Goal: Transaction & Acquisition: Purchase product/service

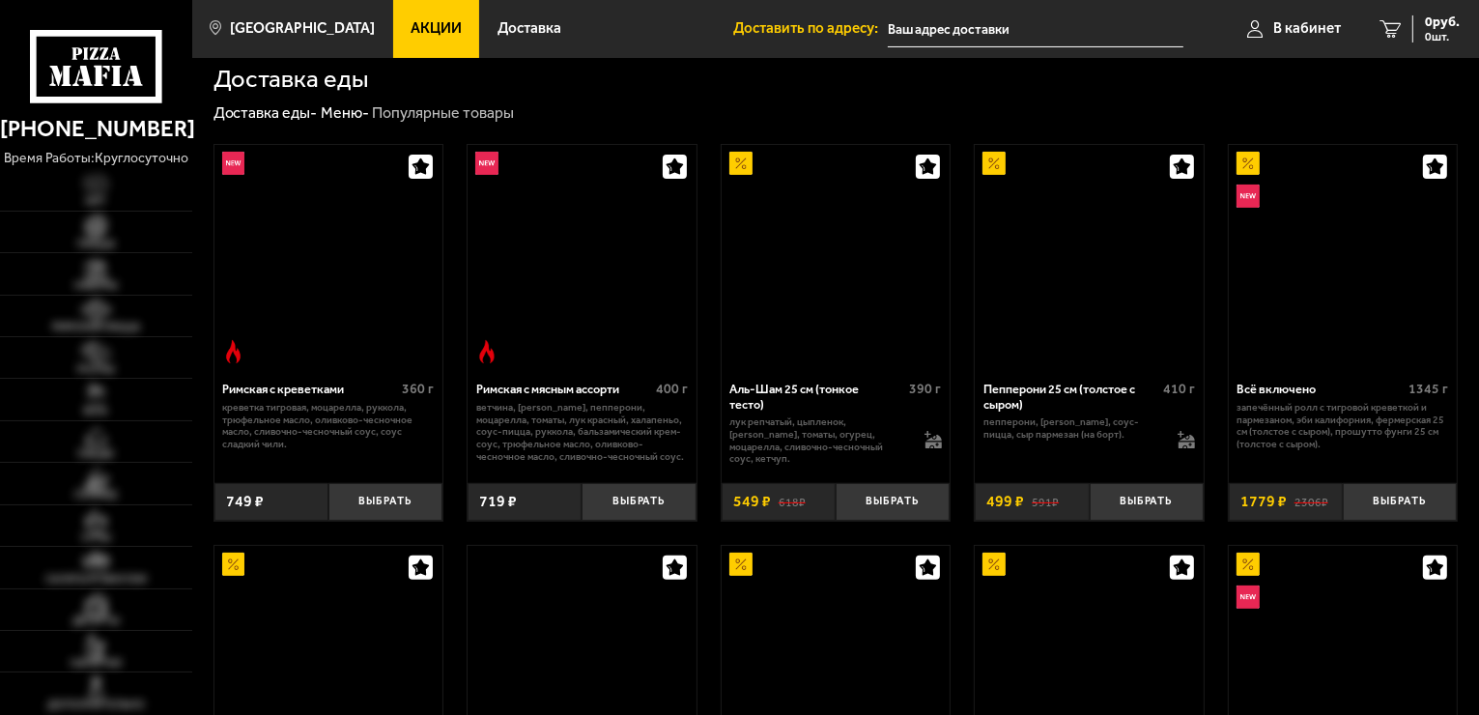
scroll to position [387, 0]
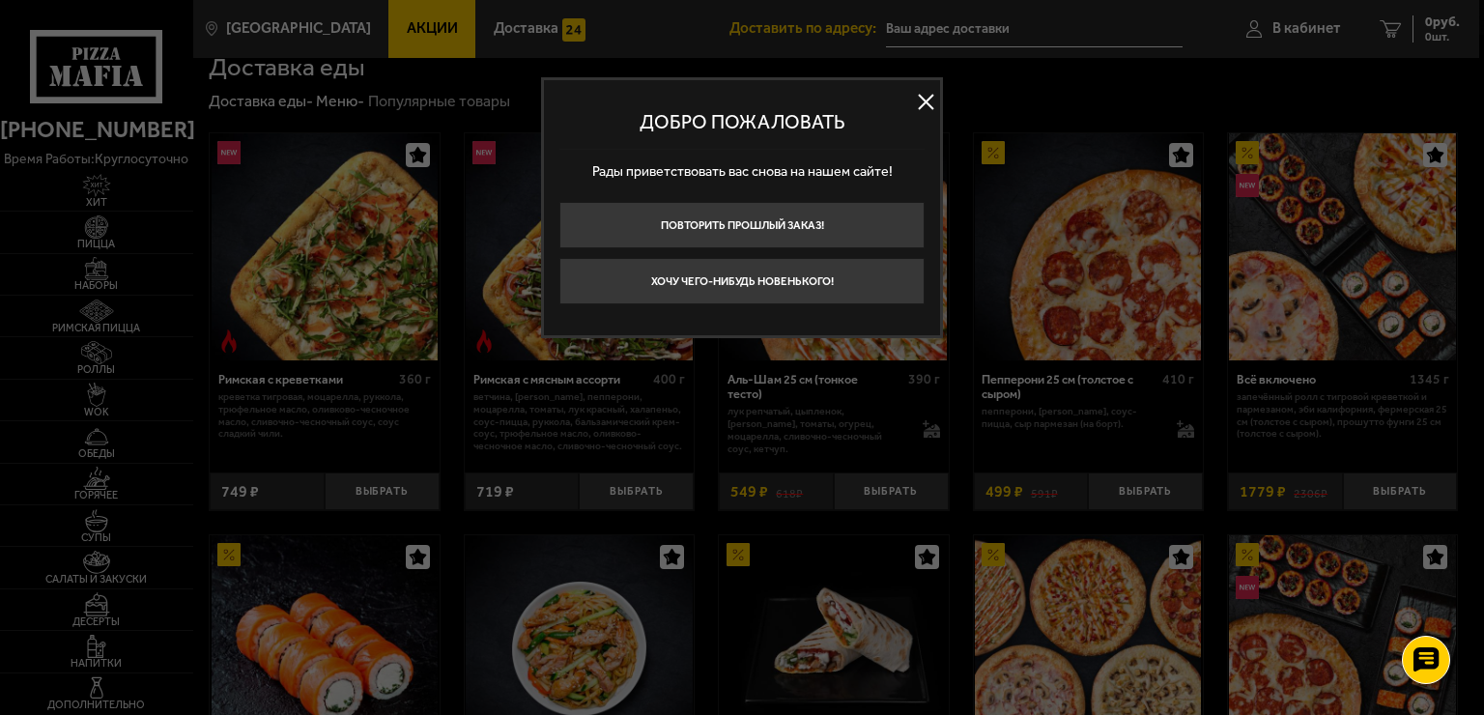
click at [193, 433] on div at bounding box center [742, 357] width 1484 height 715
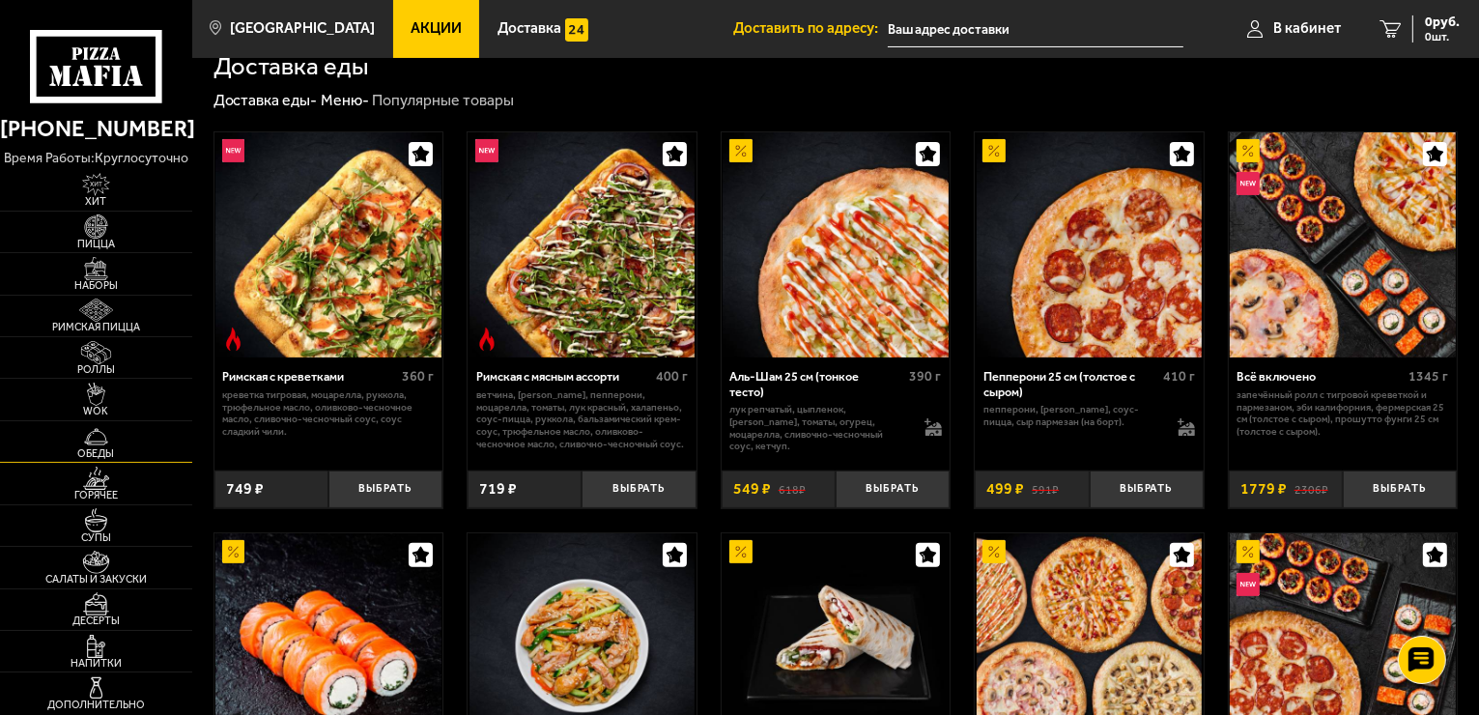
click at [100, 437] on img at bounding box center [96, 436] width 59 height 23
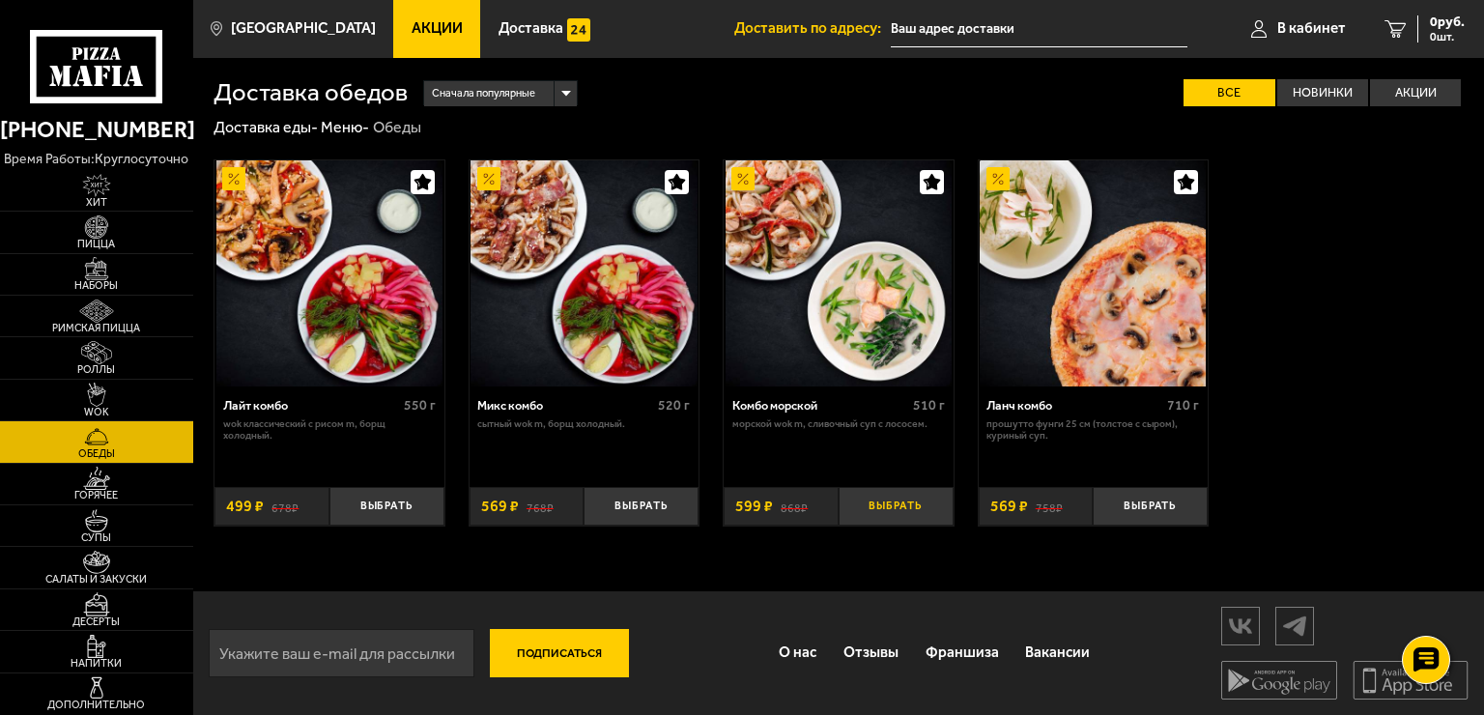
click at [935, 499] on button "Выбрать" at bounding box center [896, 506] width 115 height 38
click at [1422, 28] on span "599 руб." at bounding box center [1440, 22] width 50 height 14
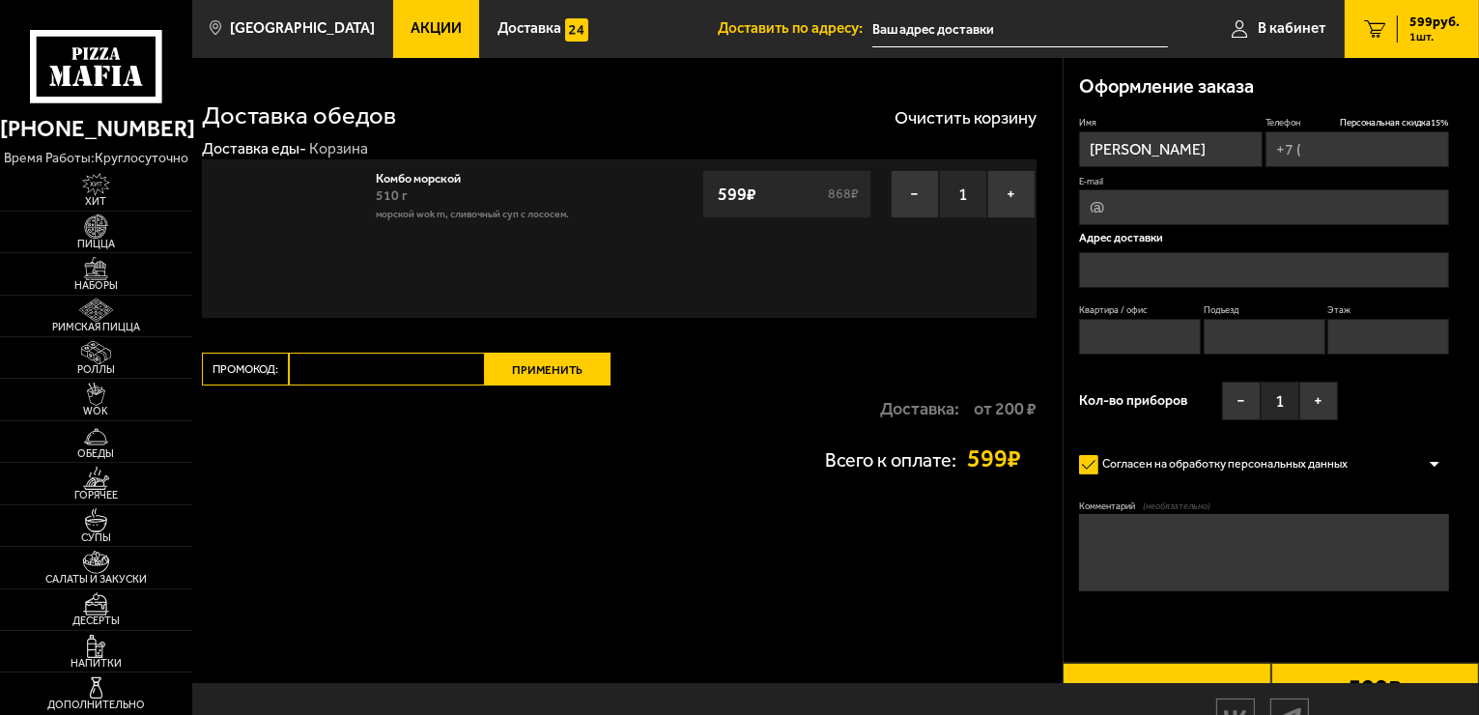
type input "[PHONE_NUMBER]"
type input "[STREET_ADDRESS]"
type input "200"
type input "6"
type input "4"
